Goal: Communication & Community: Answer question/provide support

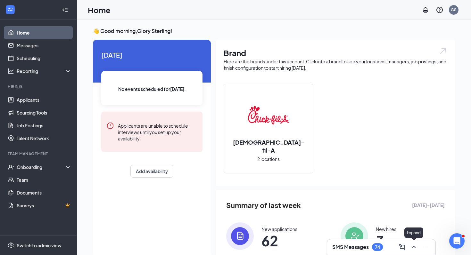
click at [413, 248] on icon "ChevronUp" at bounding box center [414, 248] width 8 height 8
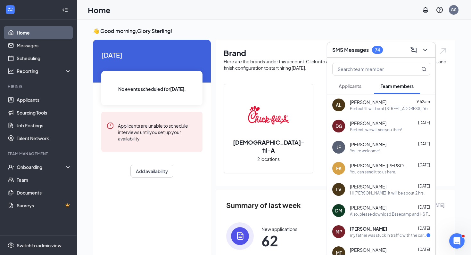
click at [347, 89] on span "Applicants" at bounding box center [350, 86] width 23 height 6
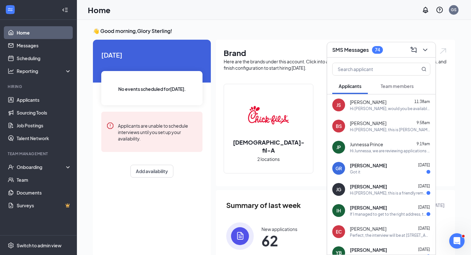
click at [362, 106] on div "Hi [PERSON_NAME], would you be available [DATE] at 5:30pm for an interview?" at bounding box center [390, 108] width 80 height 5
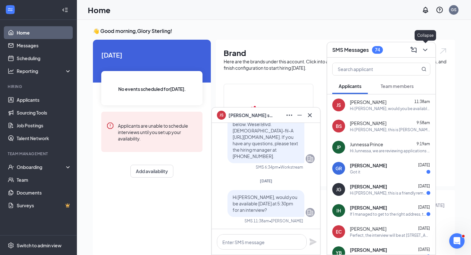
click at [425, 50] on icon "ChevronDown" at bounding box center [425, 50] width 4 height 3
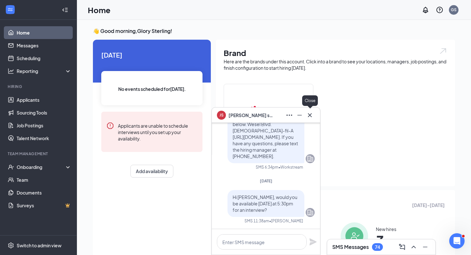
click at [313, 114] on icon "Cross" at bounding box center [310, 116] width 8 height 8
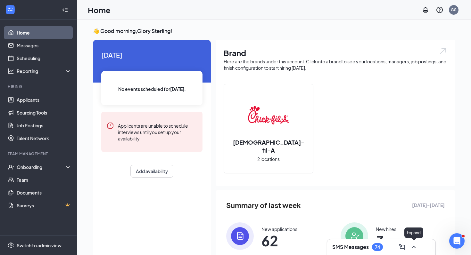
click at [413, 247] on icon "ChevronUp" at bounding box center [414, 247] width 4 height 3
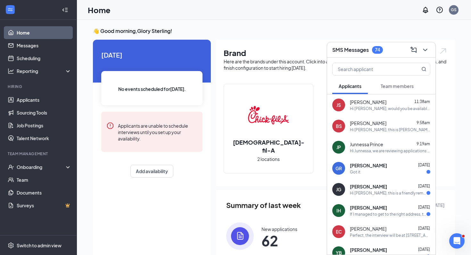
click at [377, 107] on div "Hi [PERSON_NAME], would you be available [DATE] at 5:30pm for an interview?" at bounding box center [390, 108] width 80 height 5
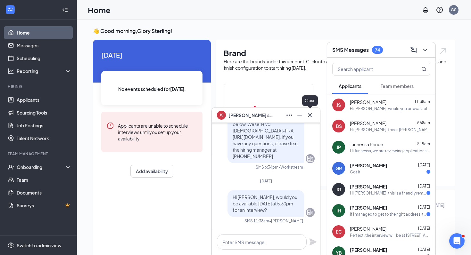
click at [311, 116] on icon "Cross" at bounding box center [310, 116] width 8 height 8
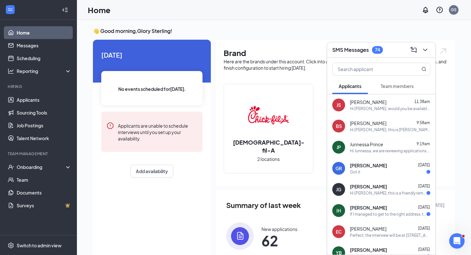
click at [371, 129] on div "Hi [PERSON_NAME], this is [PERSON_NAME] from [DEMOGRAPHIC_DATA]-fil-A. Would yo…" at bounding box center [390, 129] width 80 height 5
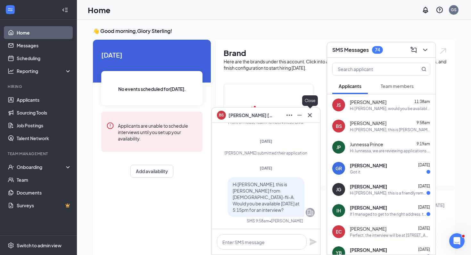
click at [311, 116] on icon "Cross" at bounding box center [310, 115] width 4 height 4
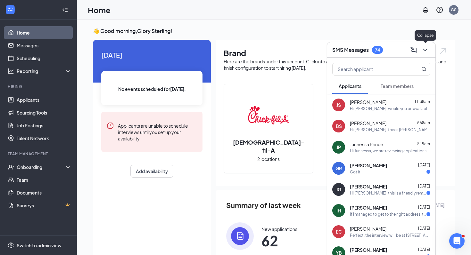
click at [425, 49] on icon "ChevronDown" at bounding box center [425, 50] width 8 height 8
